Goal: Transaction & Acquisition: Book appointment/travel/reservation

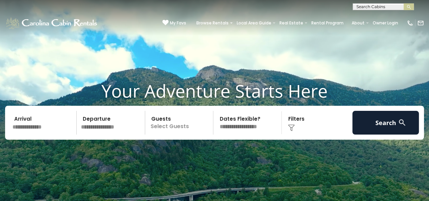
click at [243, 125] on select "**********" at bounding box center [249, 123] width 66 height 24
click at [43, 122] on input "text" at bounding box center [43, 123] width 67 height 24
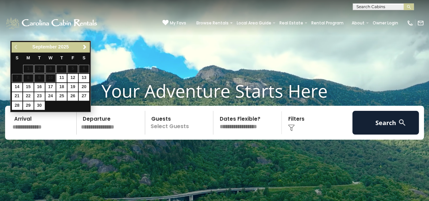
click at [86, 48] on span "Next" at bounding box center [84, 46] width 5 height 5
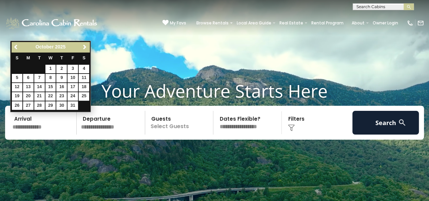
click at [85, 47] on span "Next" at bounding box center [84, 46] width 5 height 5
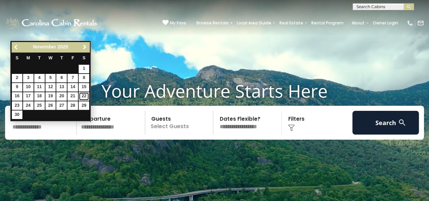
click at [85, 98] on link "22" at bounding box center [84, 96] width 11 height 8
type input "********"
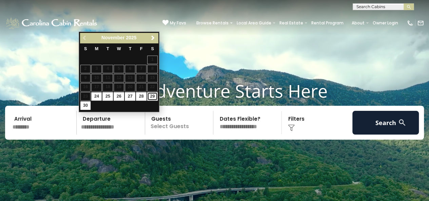
click at [152, 98] on link "29" at bounding box center [152, 96] width 11 height 8
type input "********"
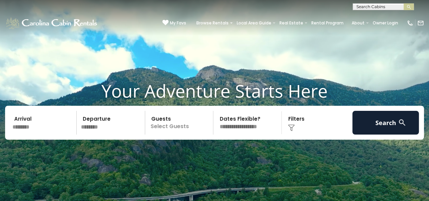
click at [182, 126] on p "Select Guests" at bounding box center [180, 123] width 66 height 24
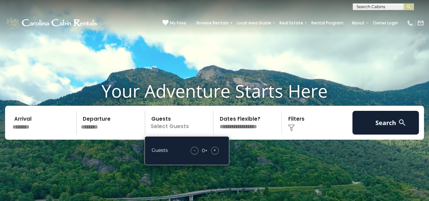
click at [215, 151] on span "+" at bounding box center [215, 150] width 3 height 7
click at [215, 152] on span "+" at bounding box center [215, 150] width 3 height 7
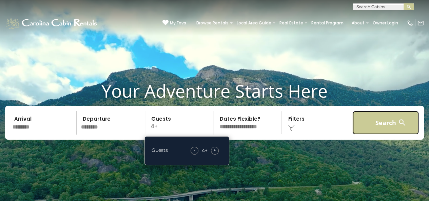
click at [373, 128] on button "Search" at bounding box center [386, 123] width 67 height 24
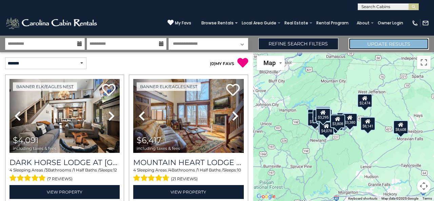
click at [429, 42] on button "Update Results" at bounding box center [389, 44] width 80 height 12
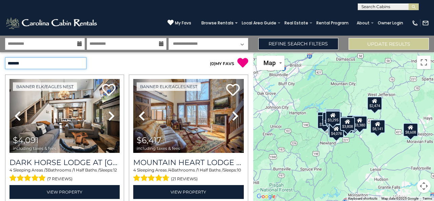
click at [81, 63] on select "**********" at bounding box center [45, 63] width 81 height 12
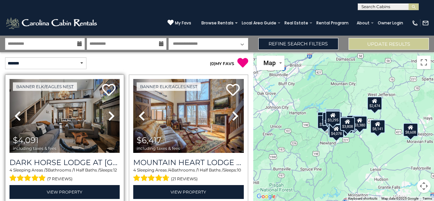
click at [66, 129] on img at bounding box center [65, 116] width 110 height 74
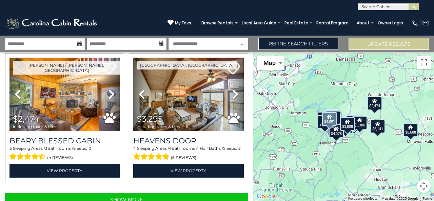
scroll to position [1888, 0]
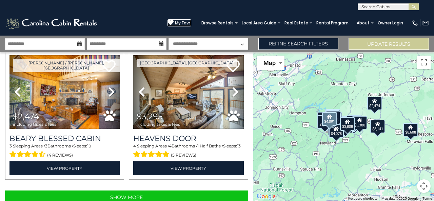
click at [181, 25] on span "My Favs" at bounding box center [183, 23] width 16 height 6
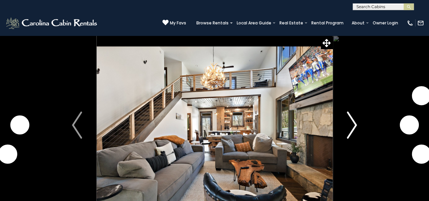
click at [352, 129] on img "Next" at bounding box center [352, 125] width 10 height 27
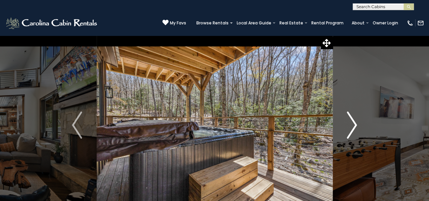
click at [352, 131] on img "Next" at bounding box center [352, 125] width 10 height 27
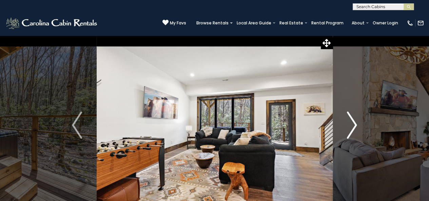
click at [350, 131] on img "Next" at bounding box center [352, 125] width 10 height 27
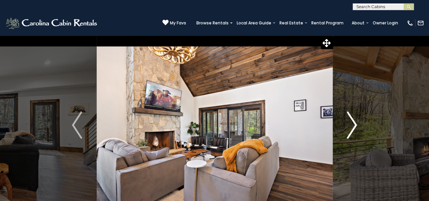
click at [352, 130] on img "Next" at bounding box center [352, 125] width 10 height 27
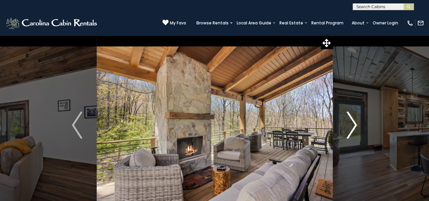
click at [351, 131] on img "Next" at bounding box center [352, 125] width 10 height 27
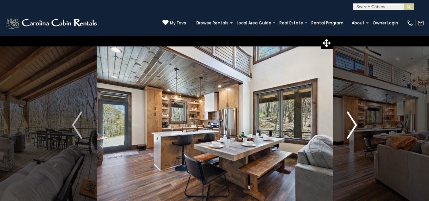
click at [353, 130] on img "Next" at bounding box center [352, 125] width 10 height 27
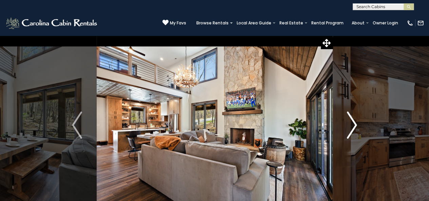
click at [352, 131] on img "Next" at bounding box center [352, 125] width 10 height 27
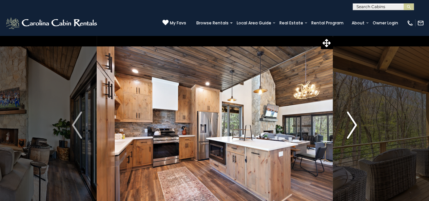
click at [355, 130] on img "Next" at bounding box center [352, 125] width 10 height 27
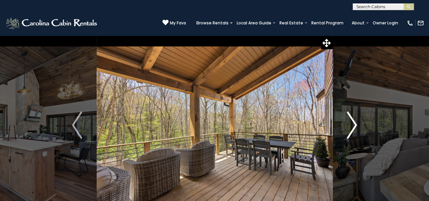
click at [355, 131] on img "Next" at bounding box center [352, 125] width 10 height 27
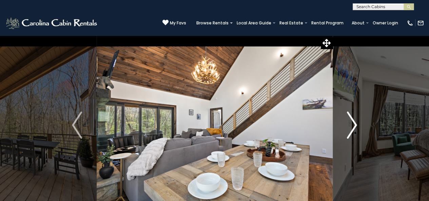
click at [356, 131] on img "Next" at bounding box center [352, 125] width 10 height 27
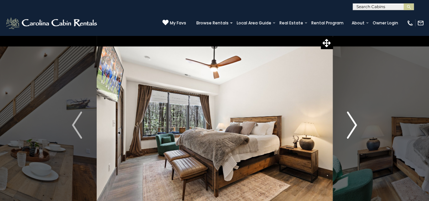
click at [356, 131] on img "Next" at bounding box center [352, 125] width 10 height 27
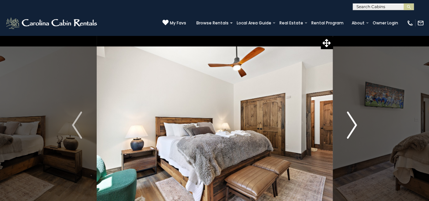
click at [356, 132] on img "Next" at bounding box center [352, 125] width 10 height 27
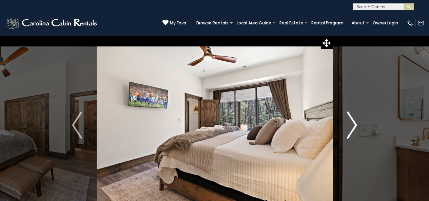
click at [356, 132] on img "Next" at bounding box center [352, 125] width 10 height 27
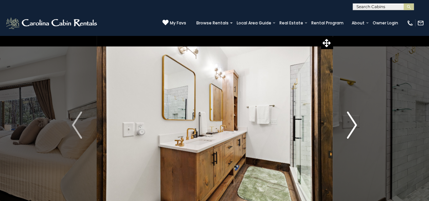
click at [355, 132] on img "Next" at bounding box center [352, 125] width 10 height 27
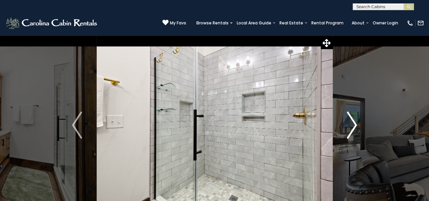
click at [355, 133] on img "Next" at bounding box center [352, 125] width 10 height 27
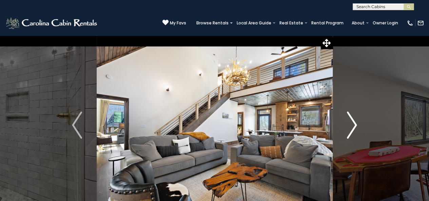
click at [357, 132] on button "Next" at bounding box center [352, 125] width 39 height 180
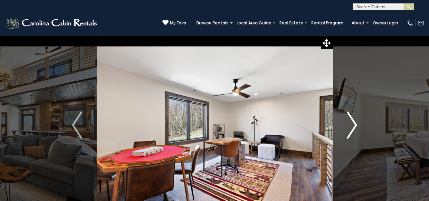
click at [356, 132] on img "Next" at bounding box center [352, 125] width 10 height 27
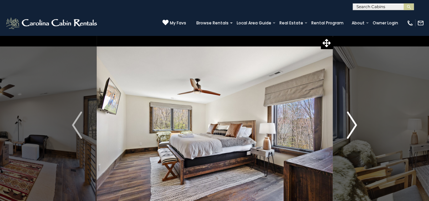
click at [356, 132] on img "Next" at bounding box center [352, 125] width 10 height 27
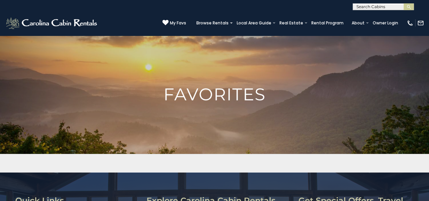
click at [169, 23] on icon at bounding box center [166, 23] width 6 height 6
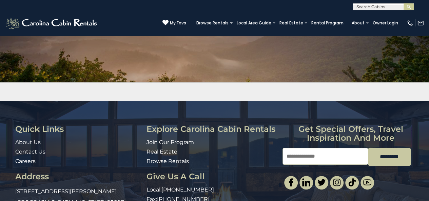
scroll to position [69, 0]
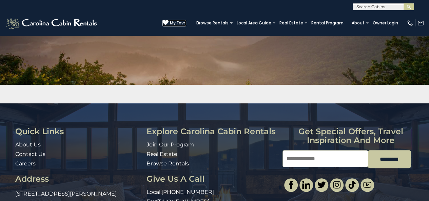
click at [178, 26] on link "My Favs" at bounding box center [175, 23] width 24 height 7
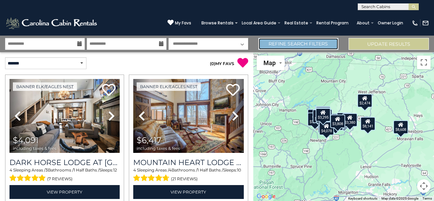
click at [314, 43] on link "Refine Search Filters" at bounding box center [299, 44] width 80 height 12
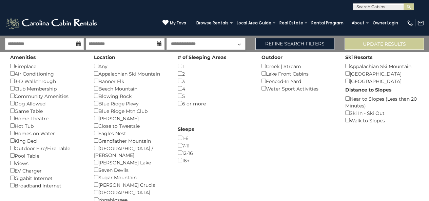
click at [50, 120] on div "Home Theatre ()" at bounding box center [47, 118] width 74 height 7
click at [39, 125] on div "Hot Tub ()" at bounding box center [47, 125] width 74 height 7
click at [25, 119] on div "Home Theatre ()" at bounding box center [47, 118] width 74 height 7
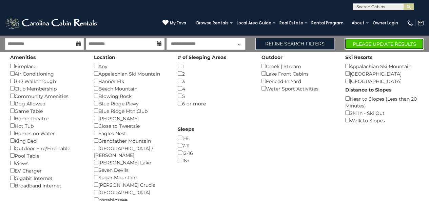
click at [390, 46] on button "Please Update Results" at bounding box center [384, 44] width 79 height 12
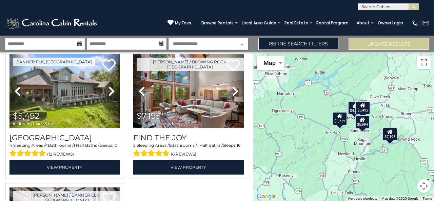
scroll to position [154, 0]
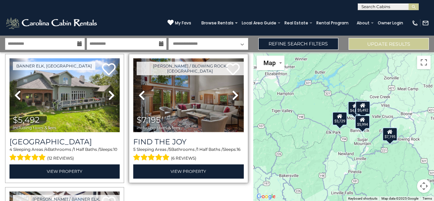
click at [201, 109] on img at bounding box center [188, 95] width 110 height 74
